Goal: Unclear

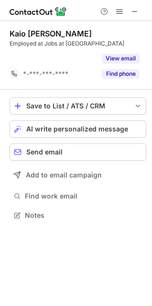
scroll to position [193, 152]
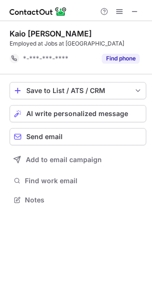
scroll to position [193, 152]
click at [137, 13] on span at bounding box center [135, 12] width 8 height 8
